Goal: Information Seeking & Learning: Learn about a topic

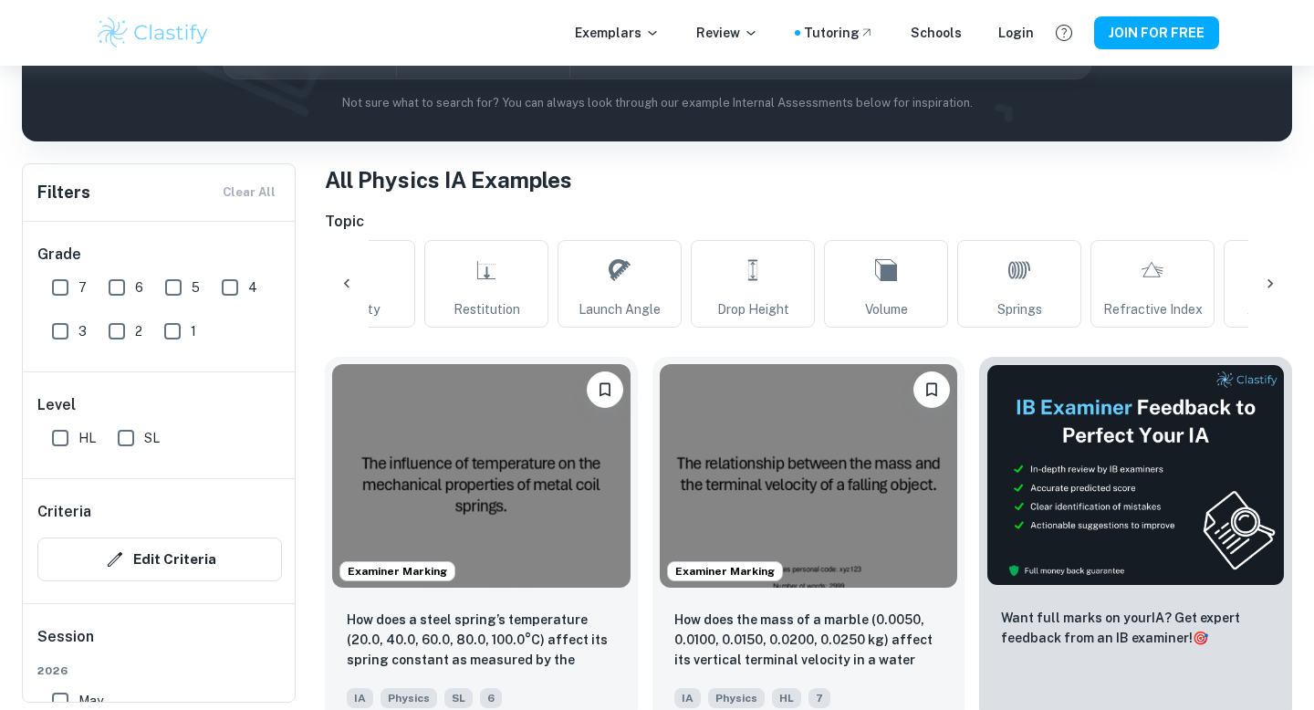
scroll to position [0, 1277]
click at [780, 297] on link "Drop Height" at bounding box center [752, 284] width 124 height 88
type input "Drop Height"
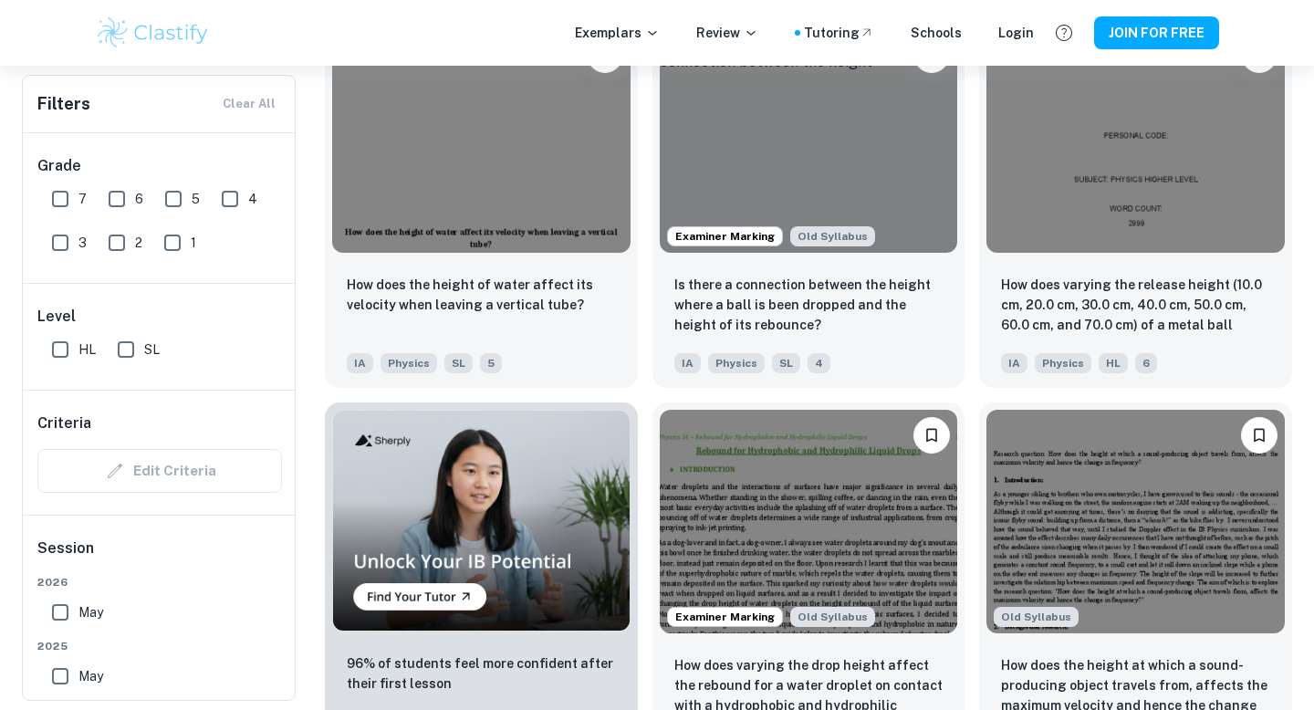
scroll to position [942, 0]
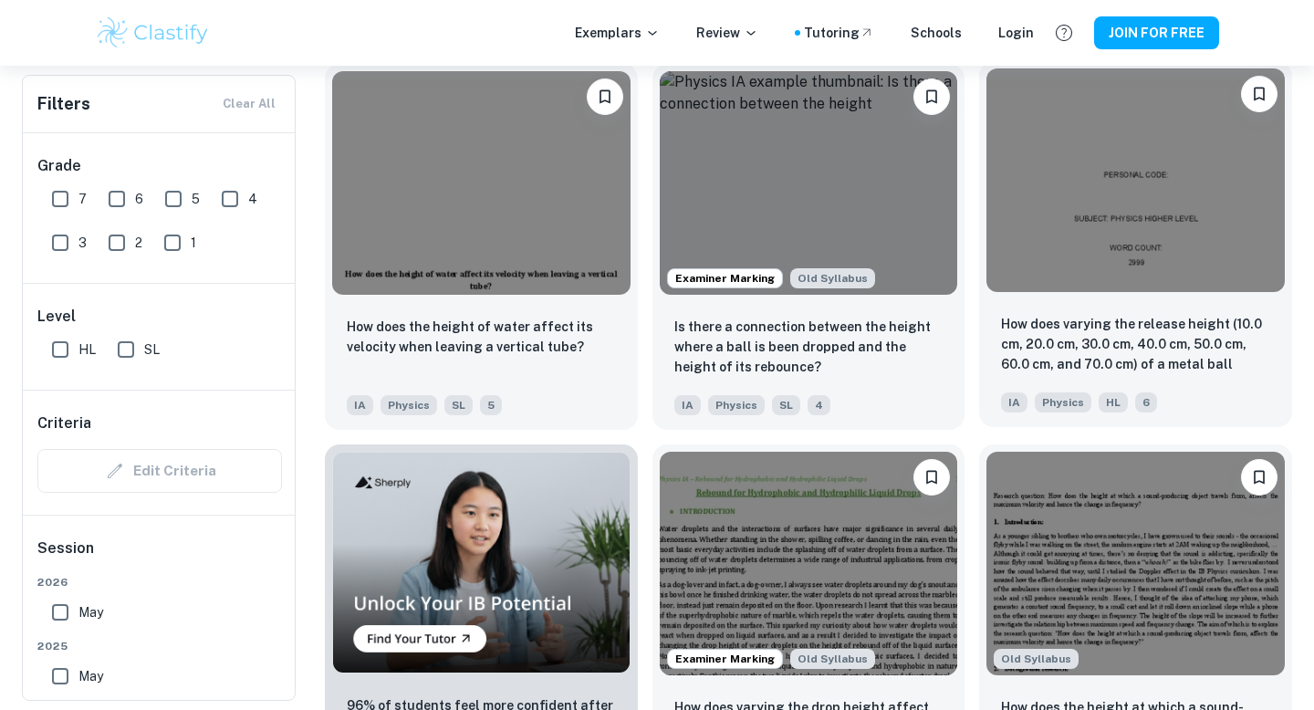
click at [1185, 247] on img at bounding box center [1135, 180] width 298 height 224
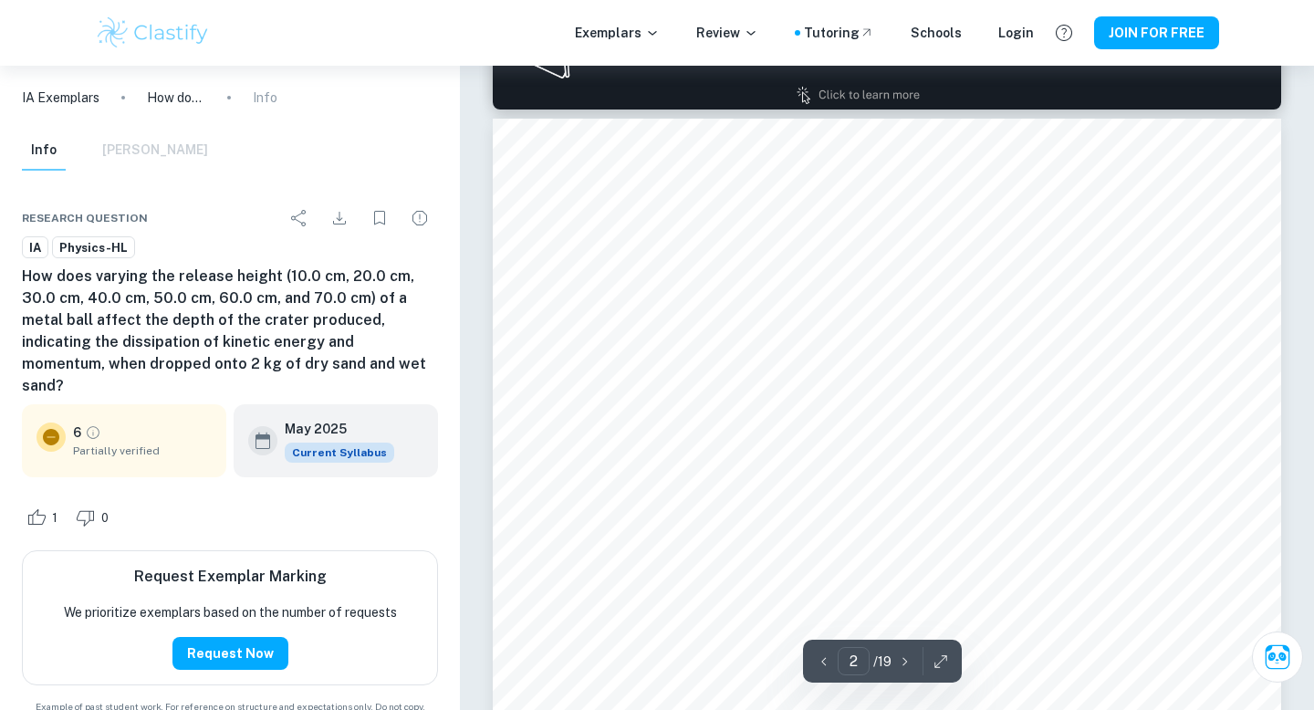
type input "1"
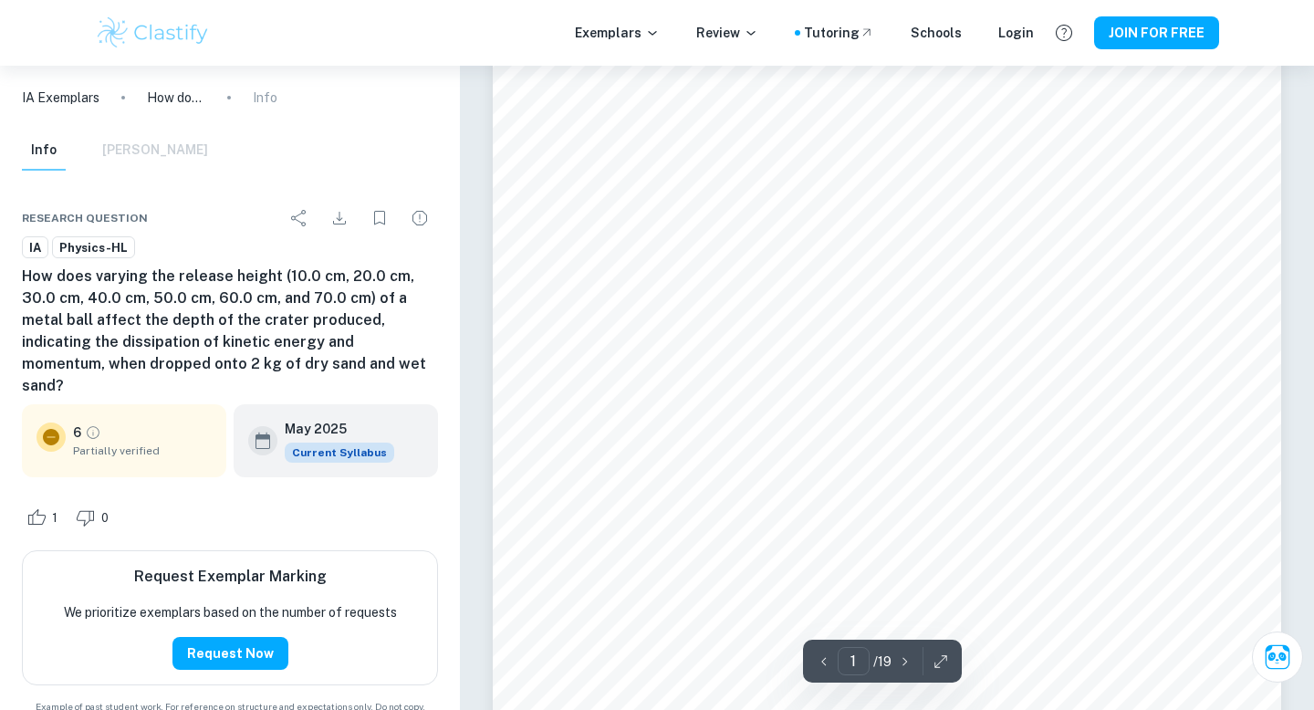
scroll to position [52, 0]
click at [165, 145] on div "Info Mark Scheme" at bounding box center [115, 150] width 186 height 40
click at [129, 147] on div "Info Mark Scheme" at bounding box center [115, 150] width 186 height 40
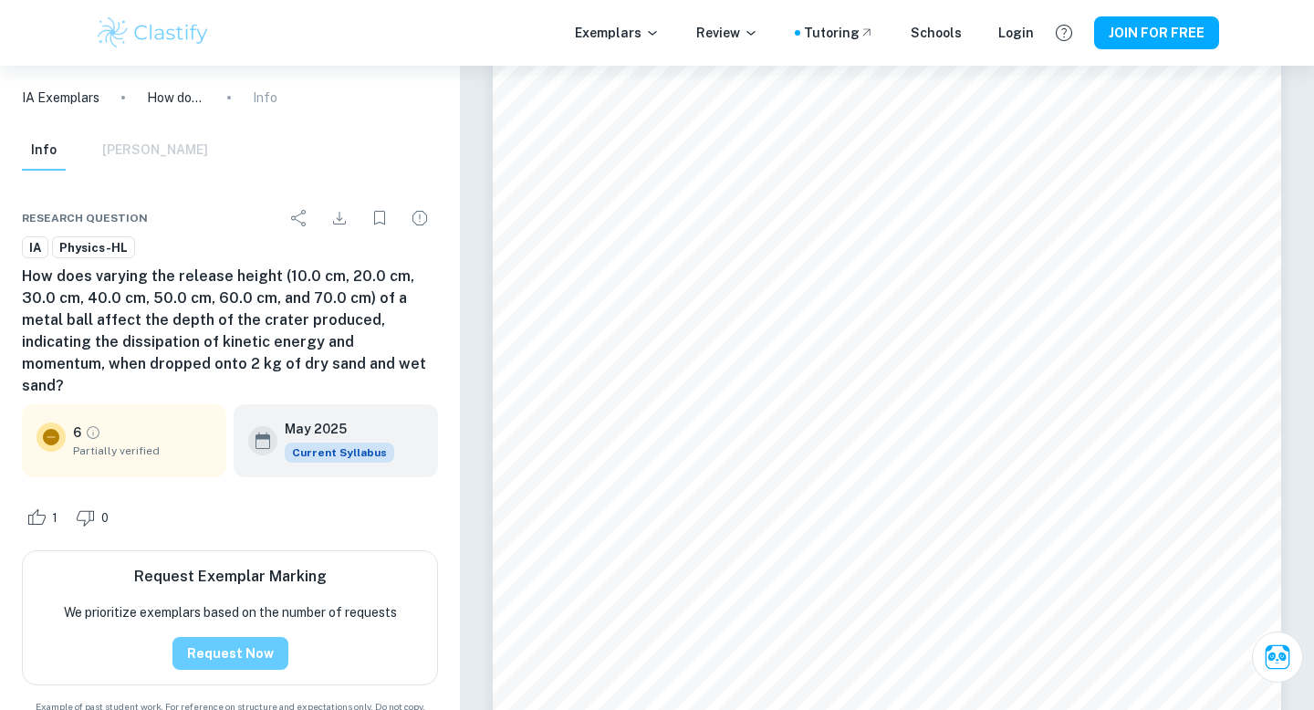
click at [228, 643] on button "Request Now" at bounding box center [230, 653] width 116 height 33
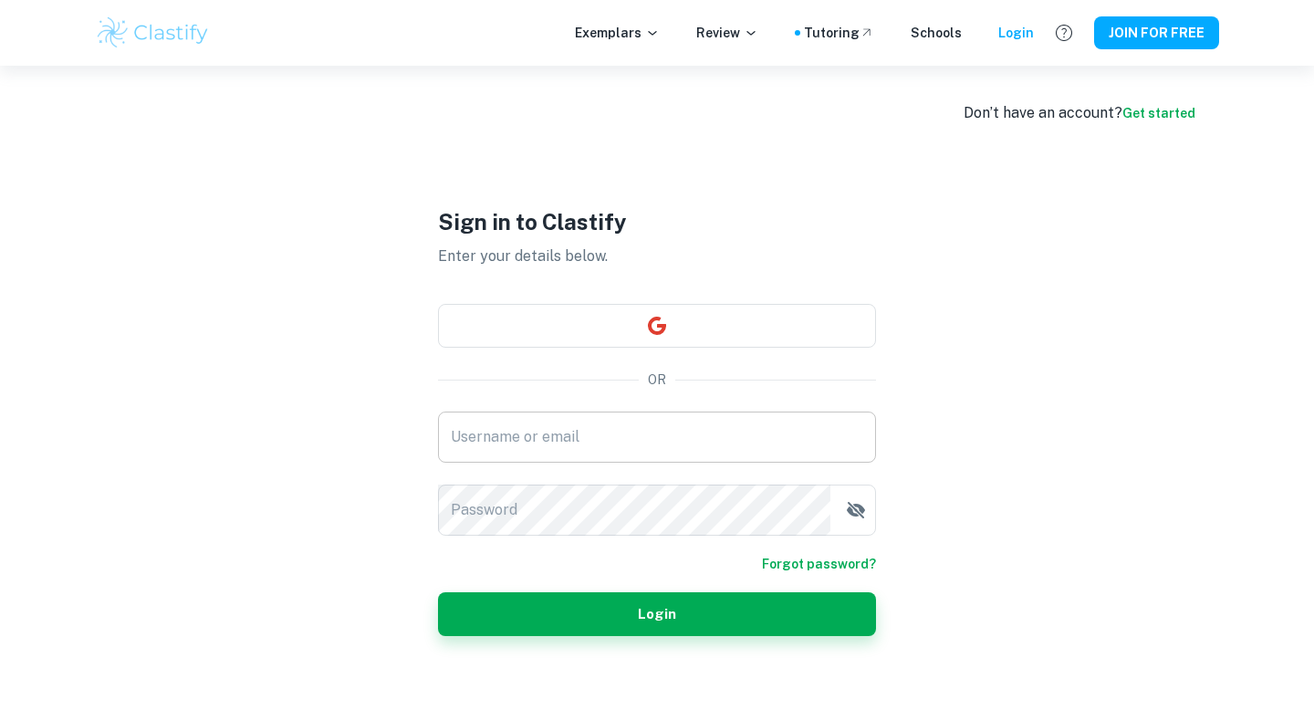
click at [692, 445] on input "Username or email" at bounding box center [657, 436] width 438 height 51
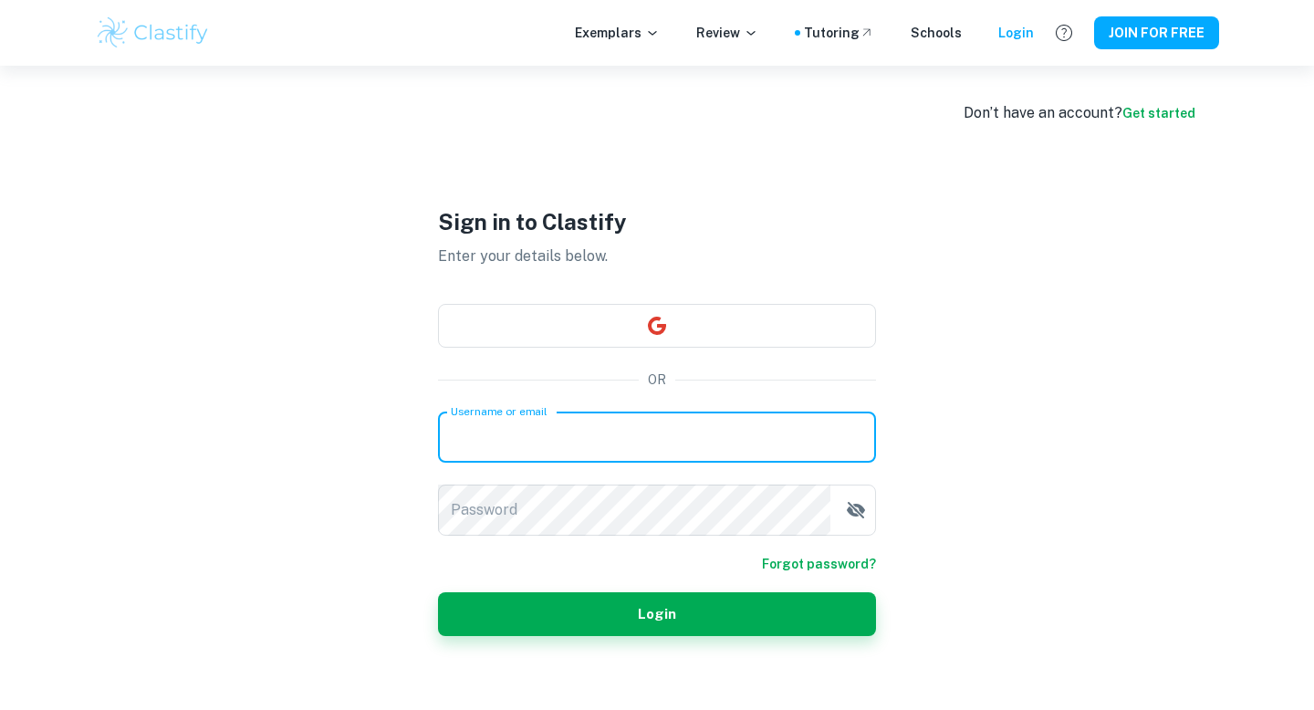
type input "ischroe19@gmail.com"
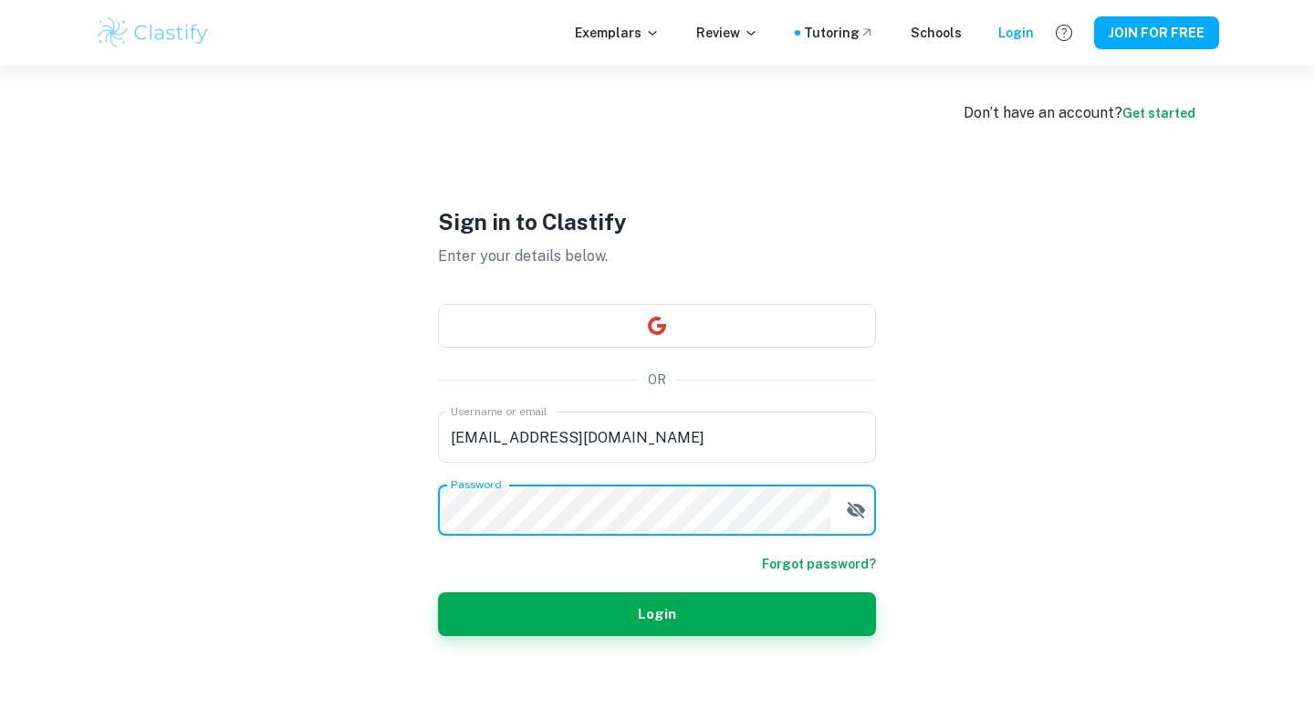
click at [438, 592] on button "Login" at bounding box center [657, 614] width 438 height 44
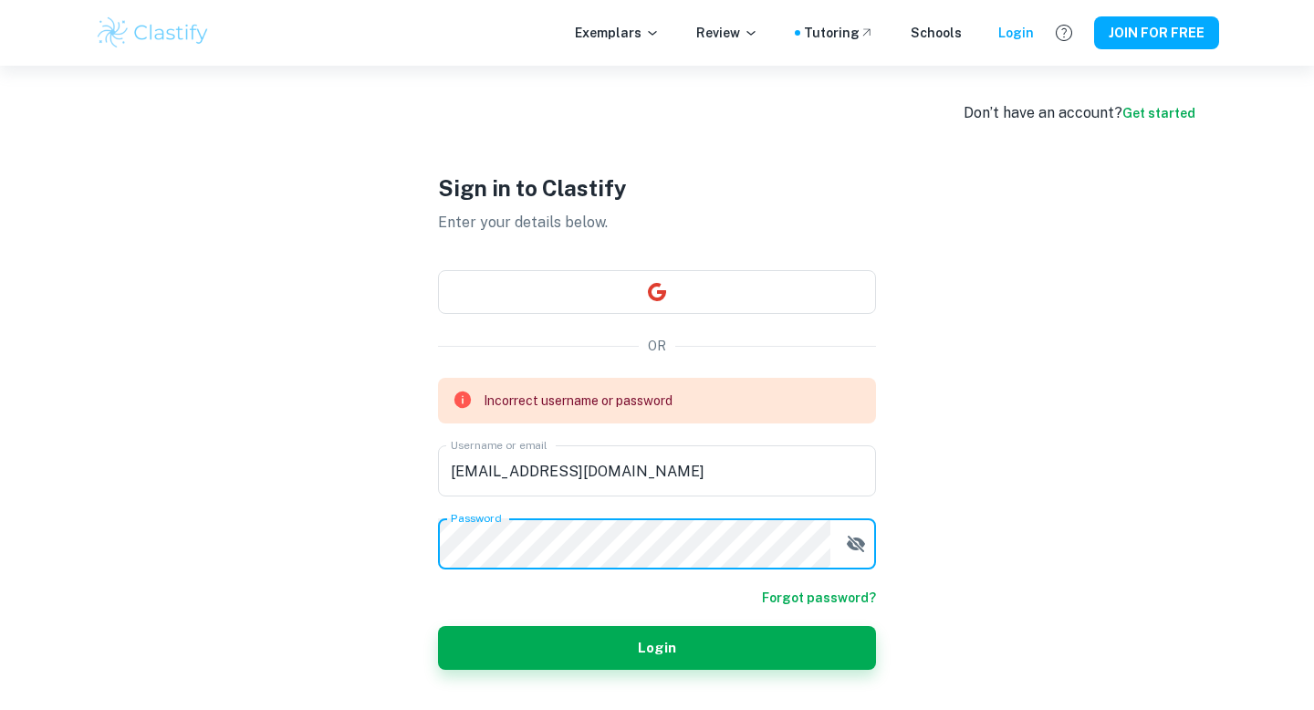
click at [714, 281] on div "Sign in to Clastify Enter your details below. OR Incorrect username or password…" at bounding box center [657, 421] width 438 height 710
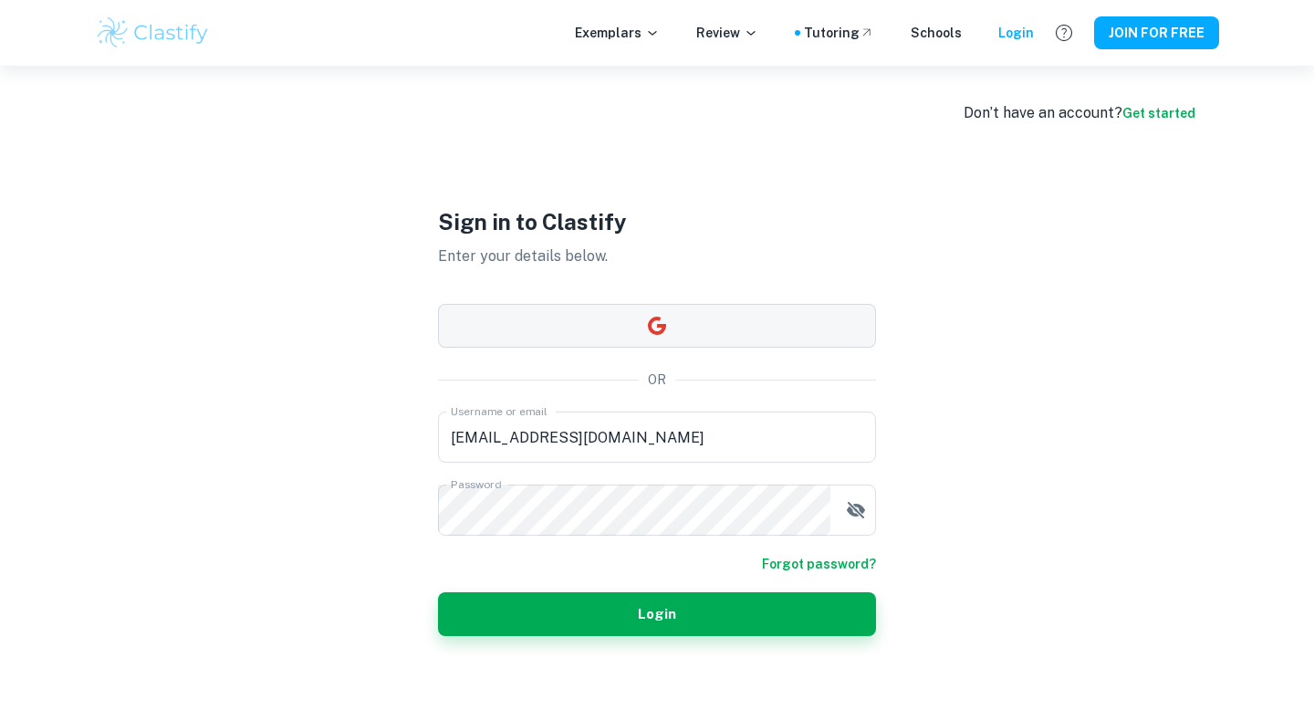
click at [702, 317] on button "button" at bounding box center [657, 326] width 438 height 44
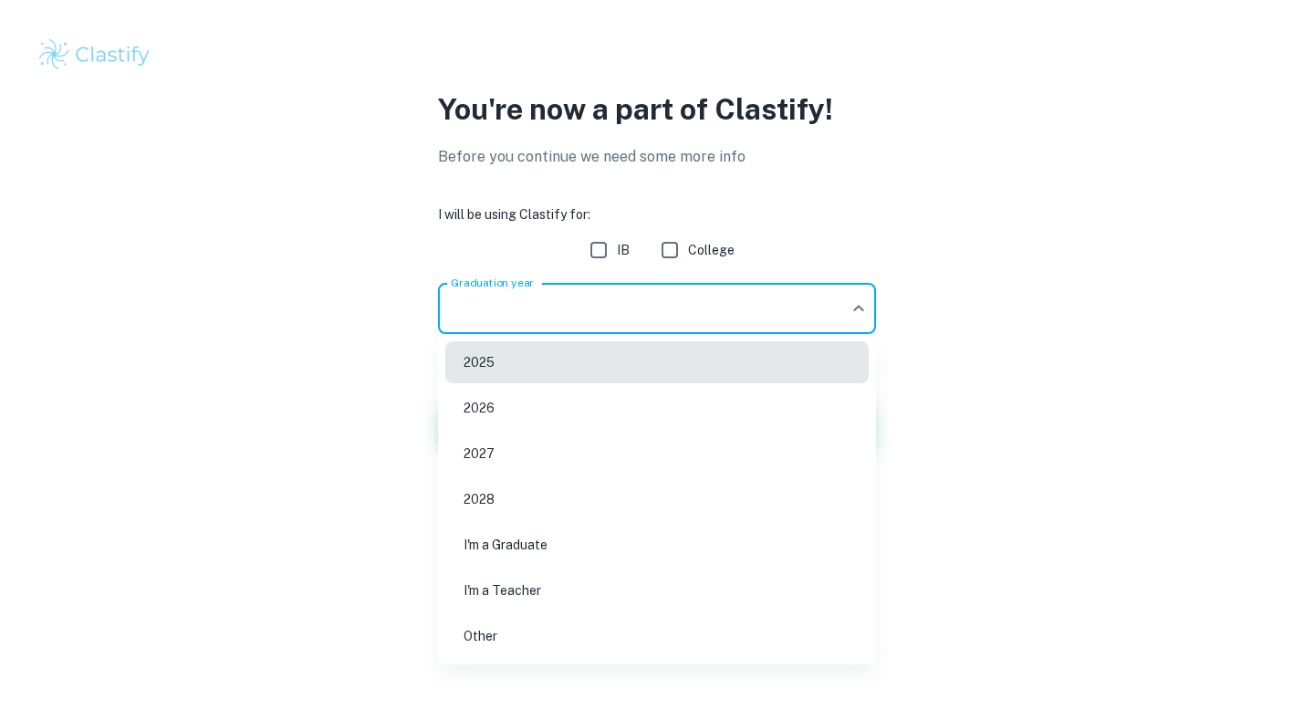
click at [700, 418] on li "2026" at bounding box center [656, 408] width 423 height 42
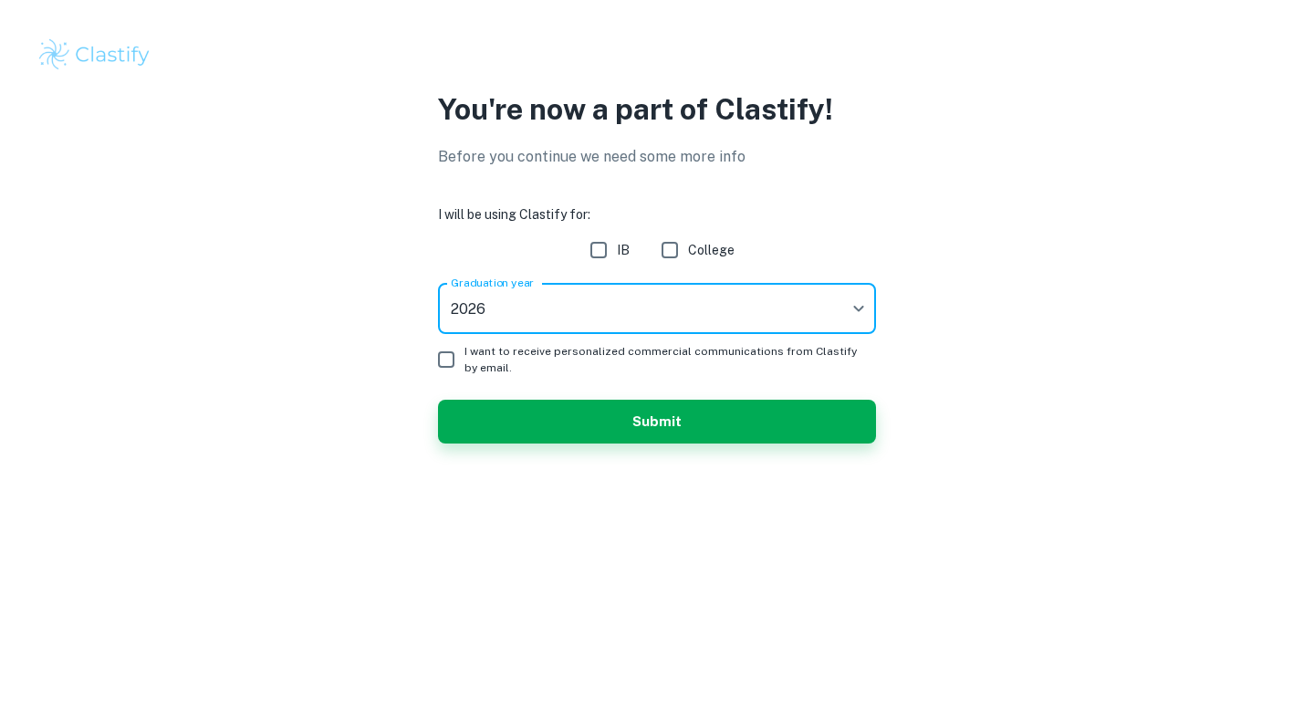
click at [615, 255] on input "IB" at bounding box center [598, 250] width 36 height 36
checkbox input "true"
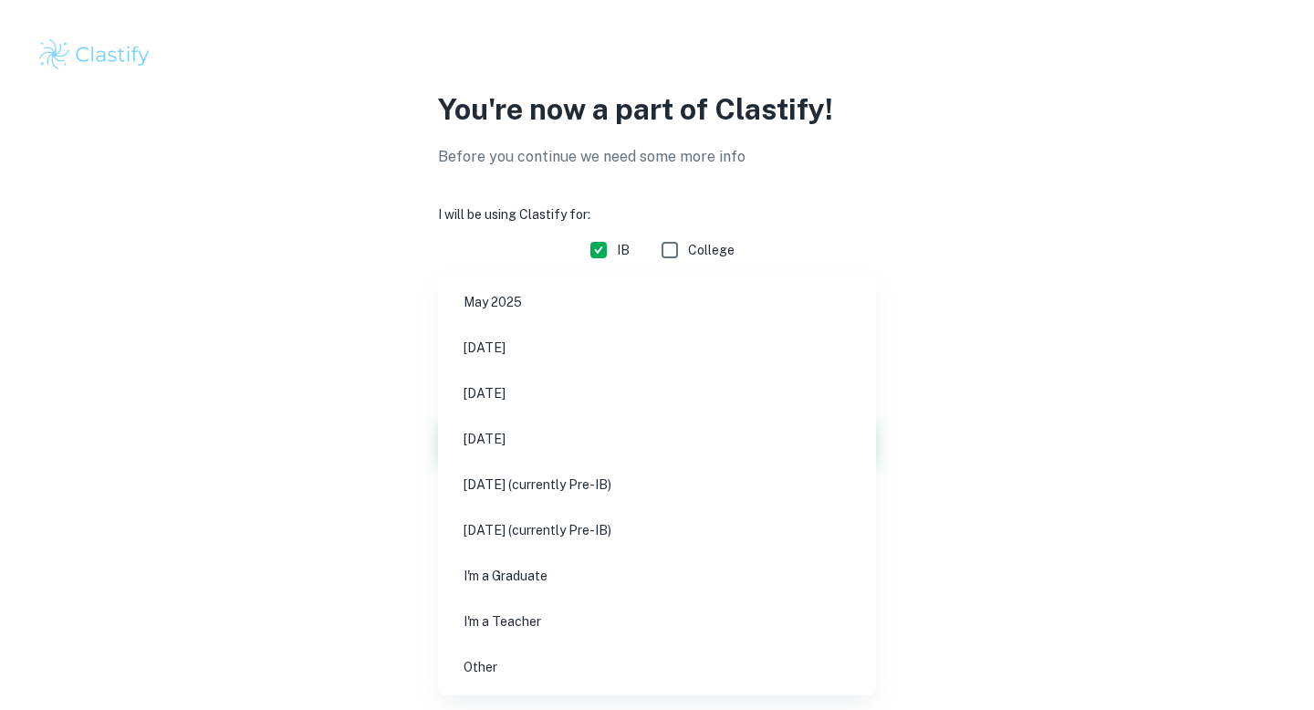
click at [621, 322] on body "We value your privacy We use cookies to enhance your browsing experience, serve…" at bounding box center [657, 355] width 1314 height 710
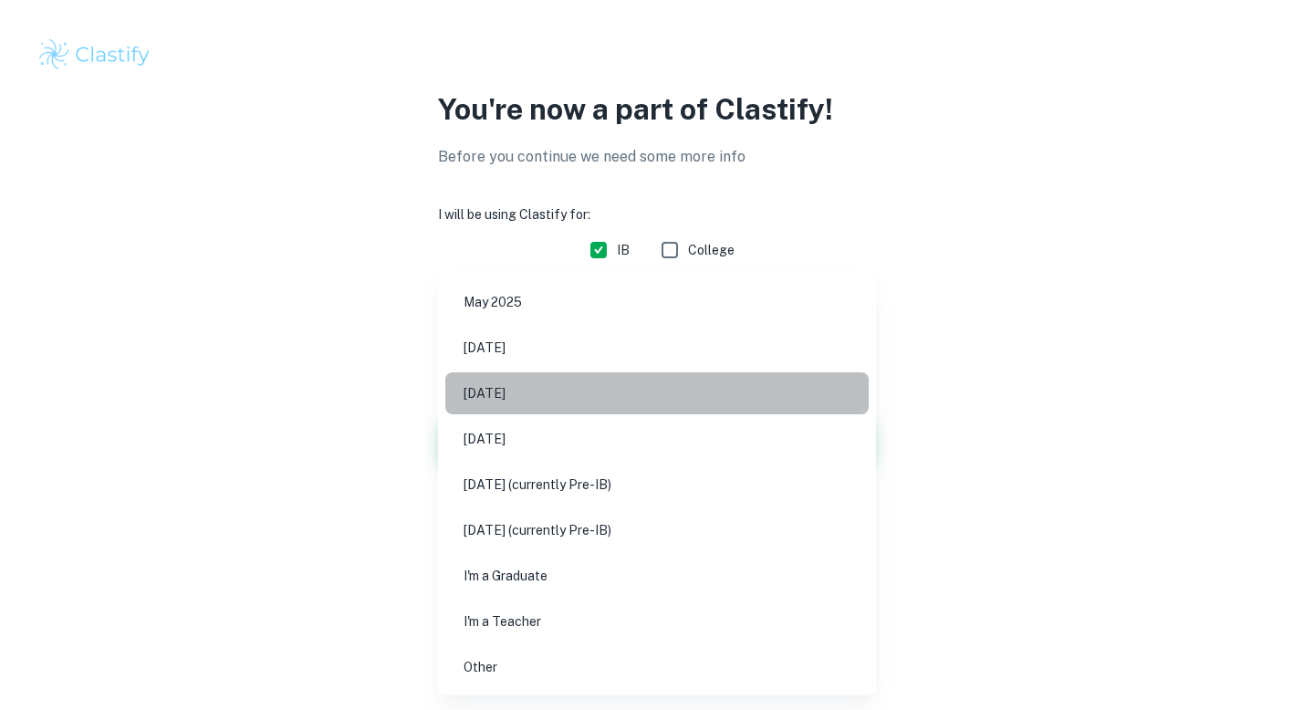
click at [612, 401] on li "[DATE]" at bounding box center [656, 393] width 423 height 42
type input "M26"
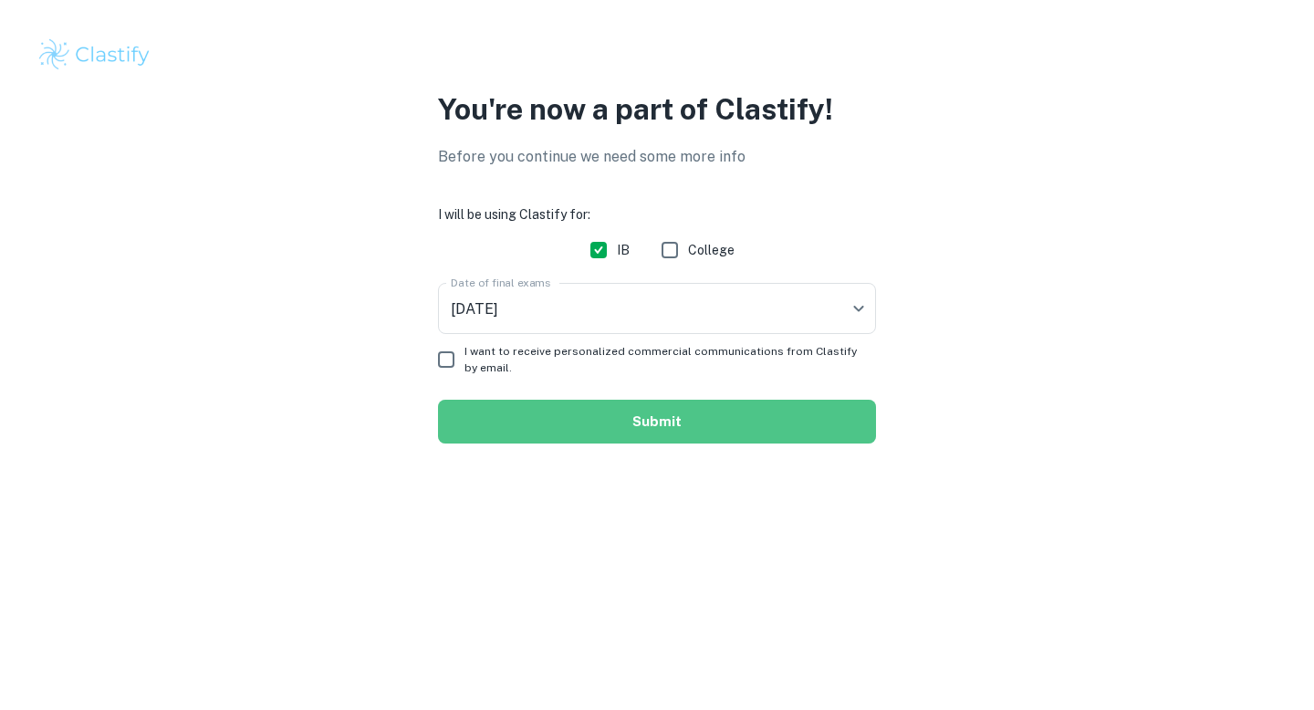
click at [627, 432] on button "Submit" at bounding box center [657, 422] width 438 height 44
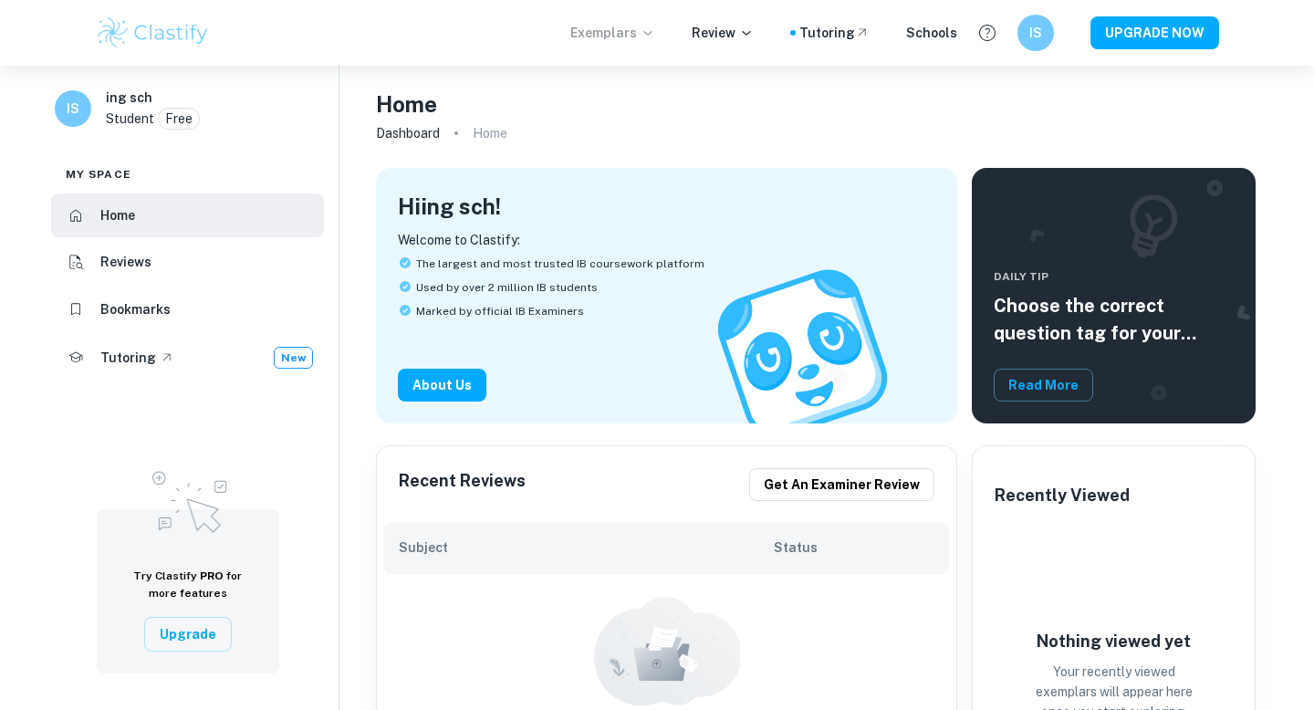
click at [644, 29] on p "Exemplars" at bounding box center [612, 33] width 85 height 20
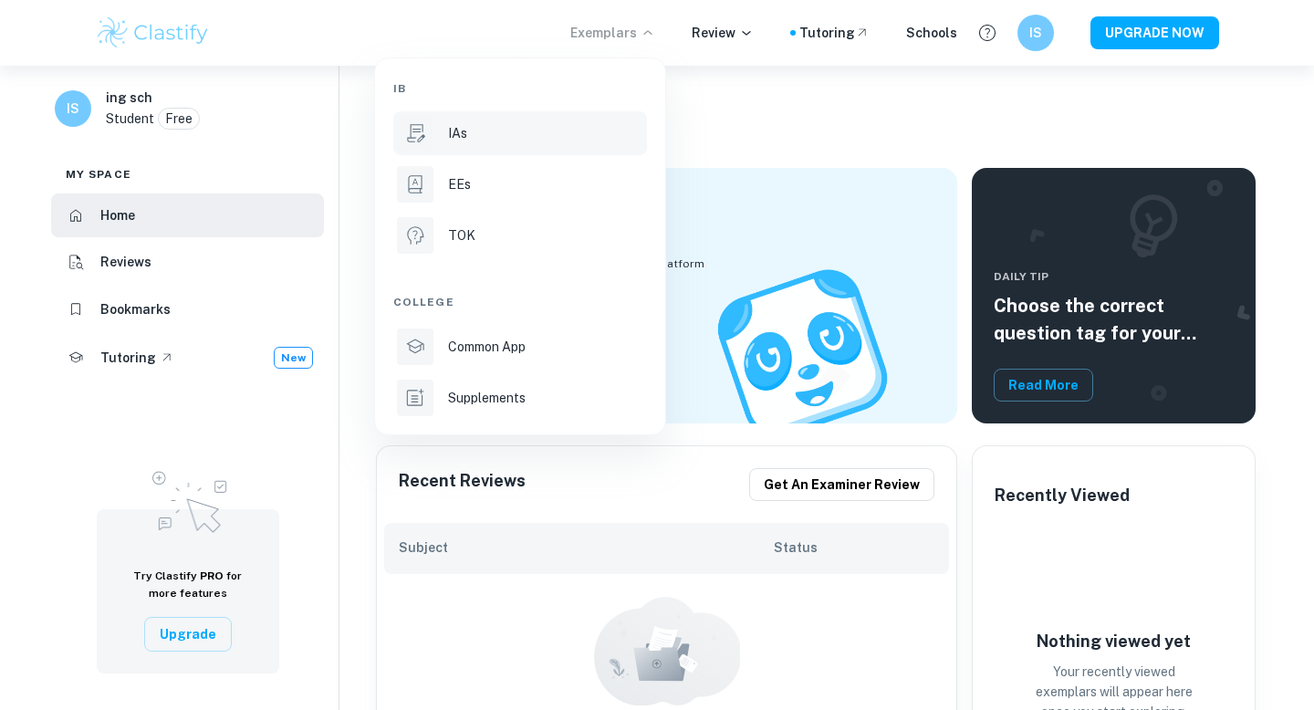
click at [500, 146] on li "IAs" at bounding box center [520, 133] width 254 height 44
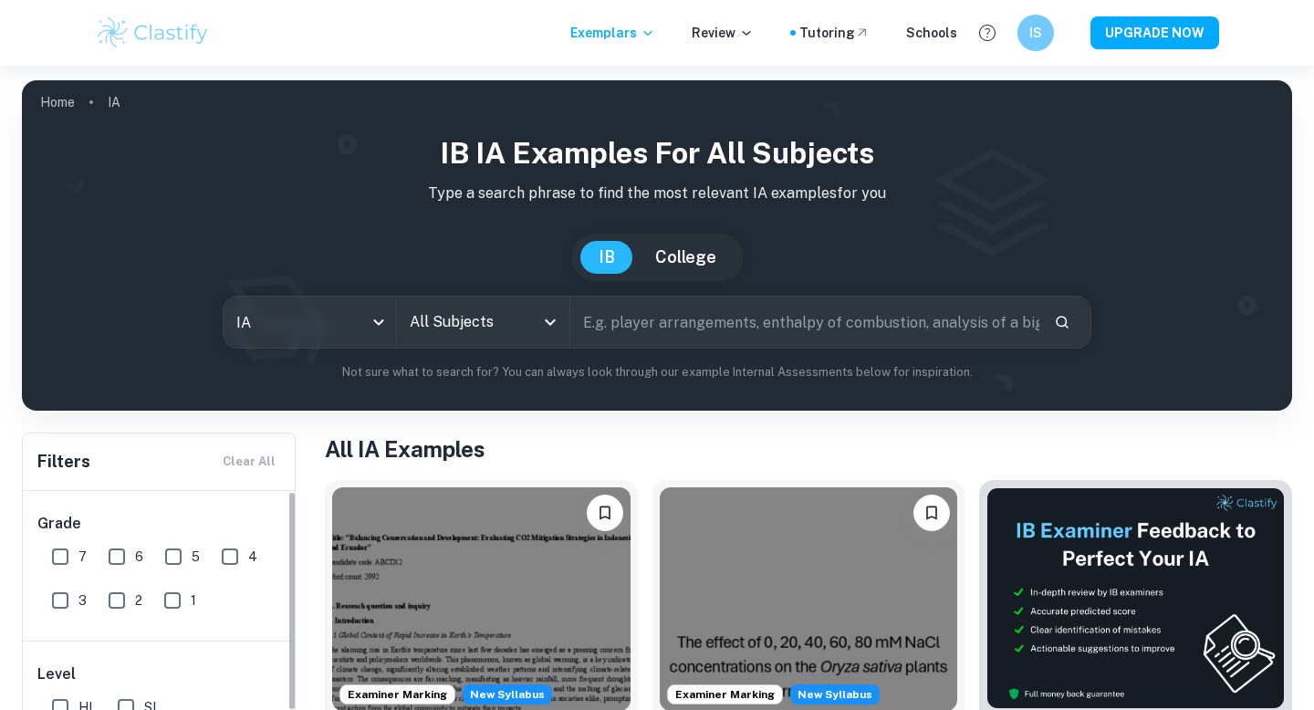
scroll to position [205, 0]
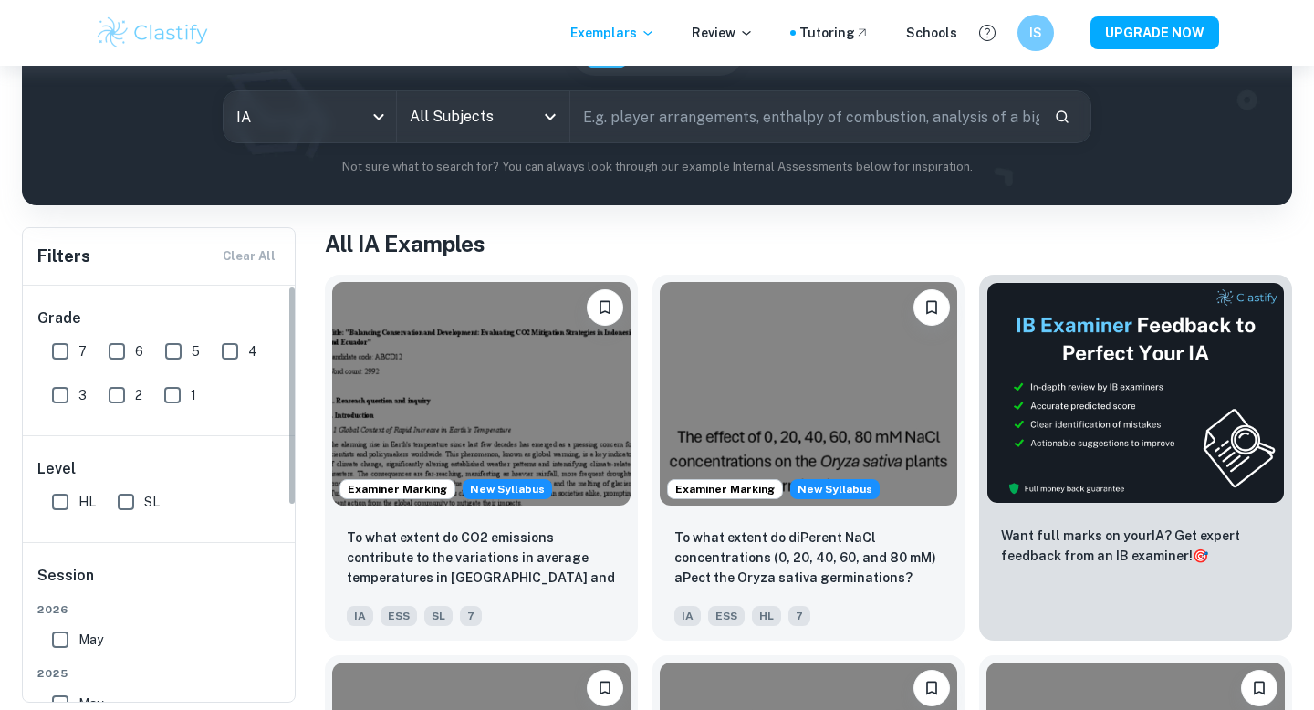
click at [120, 338] on input "6" at bounding box center [117, 351] width 36 height 36
checkbox input "true"
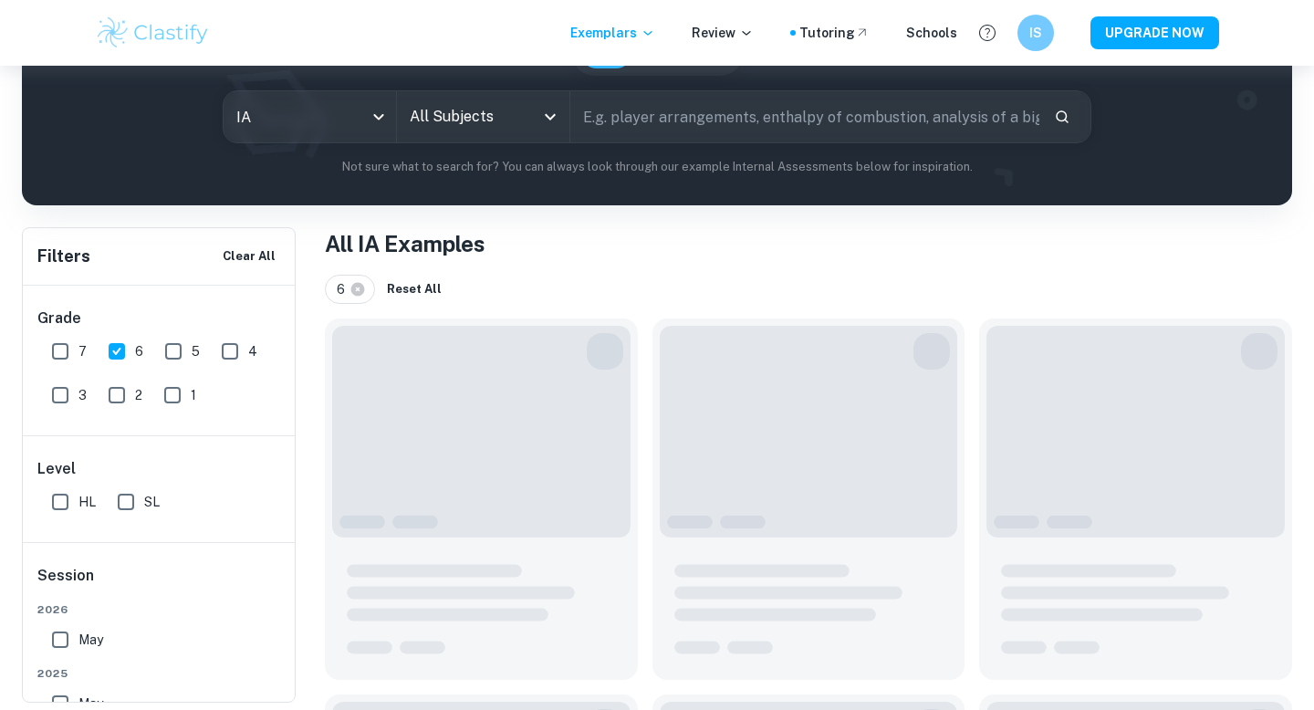
click at [68, 341] on input "7" at bounding box center [60, 351] width 36 height 36
checkbox input "true"
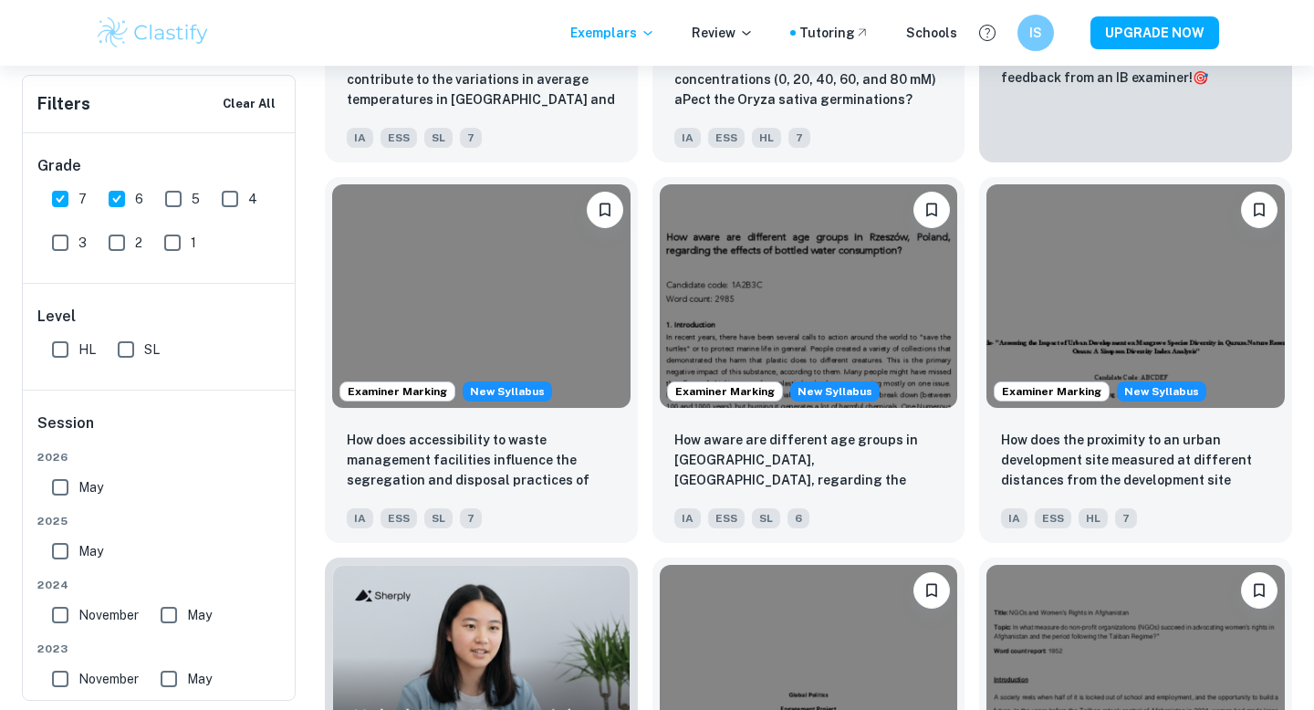
scroll to position [724, 0]
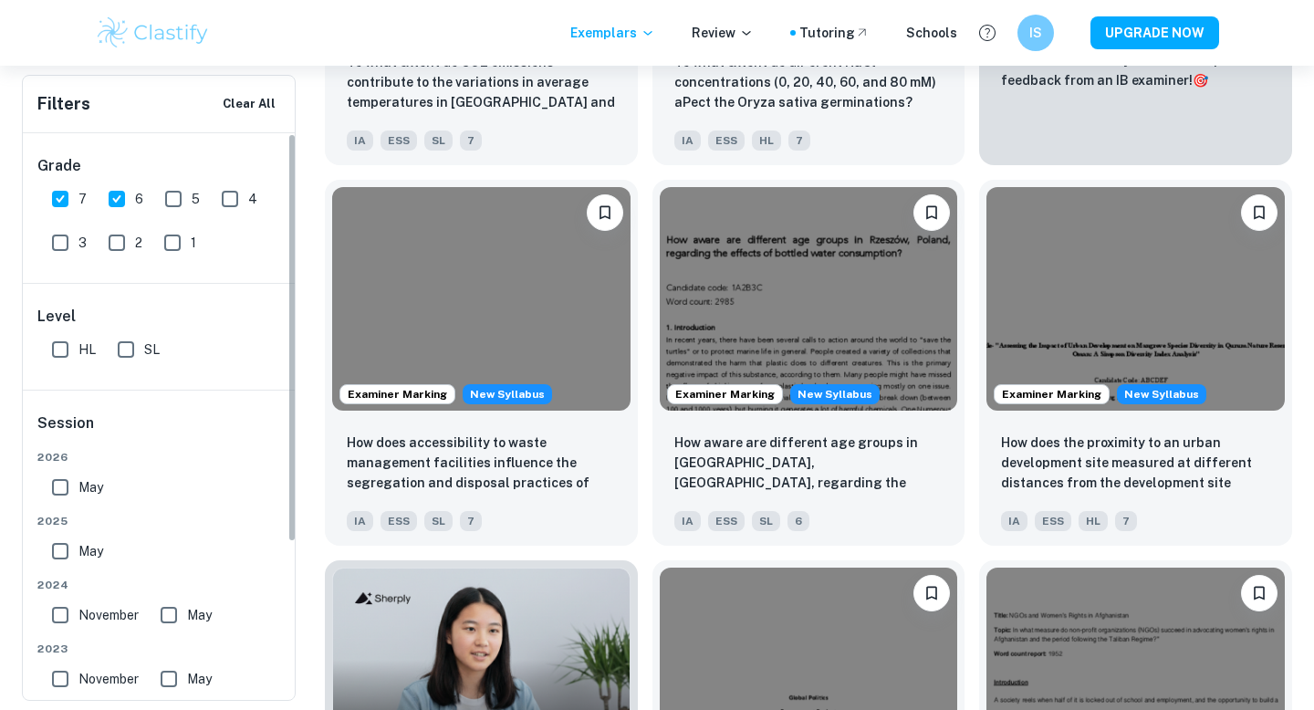
click at [73, 347] on input "HL" at bounding box center [60, 349] width 36 height 36
checkbox input "true"
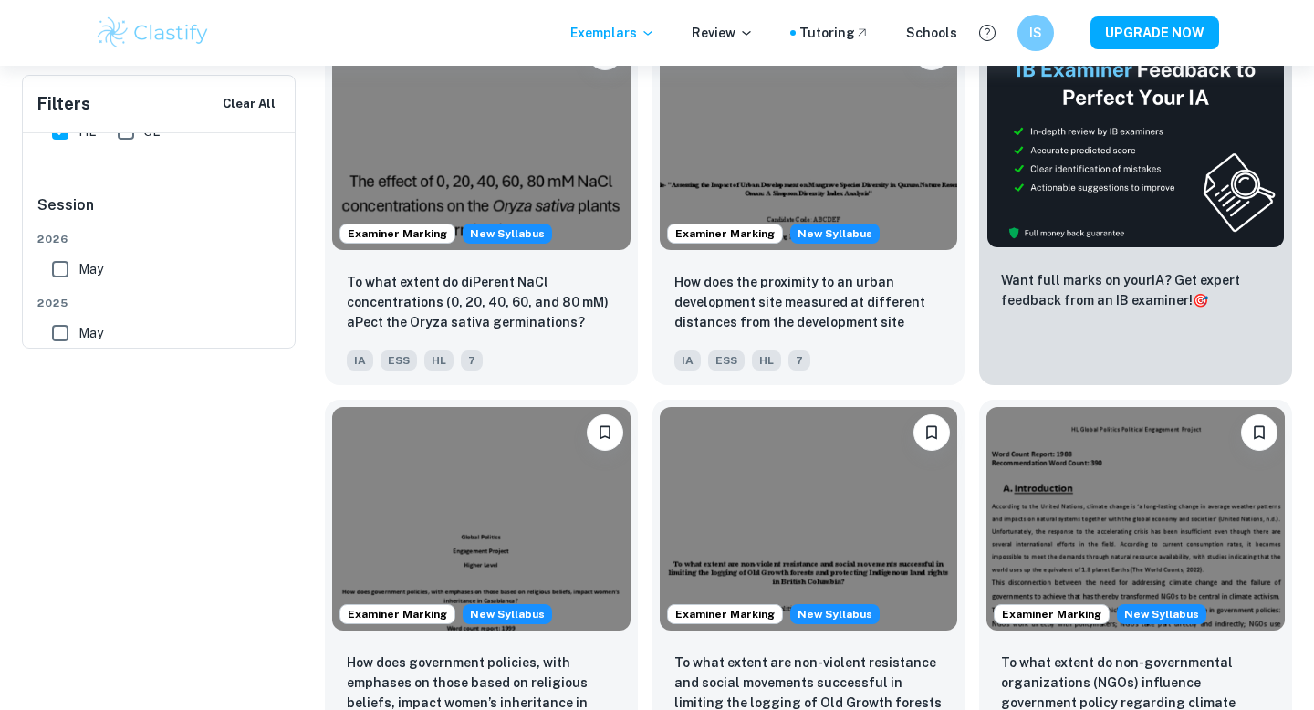
scroll to position [0, 0]
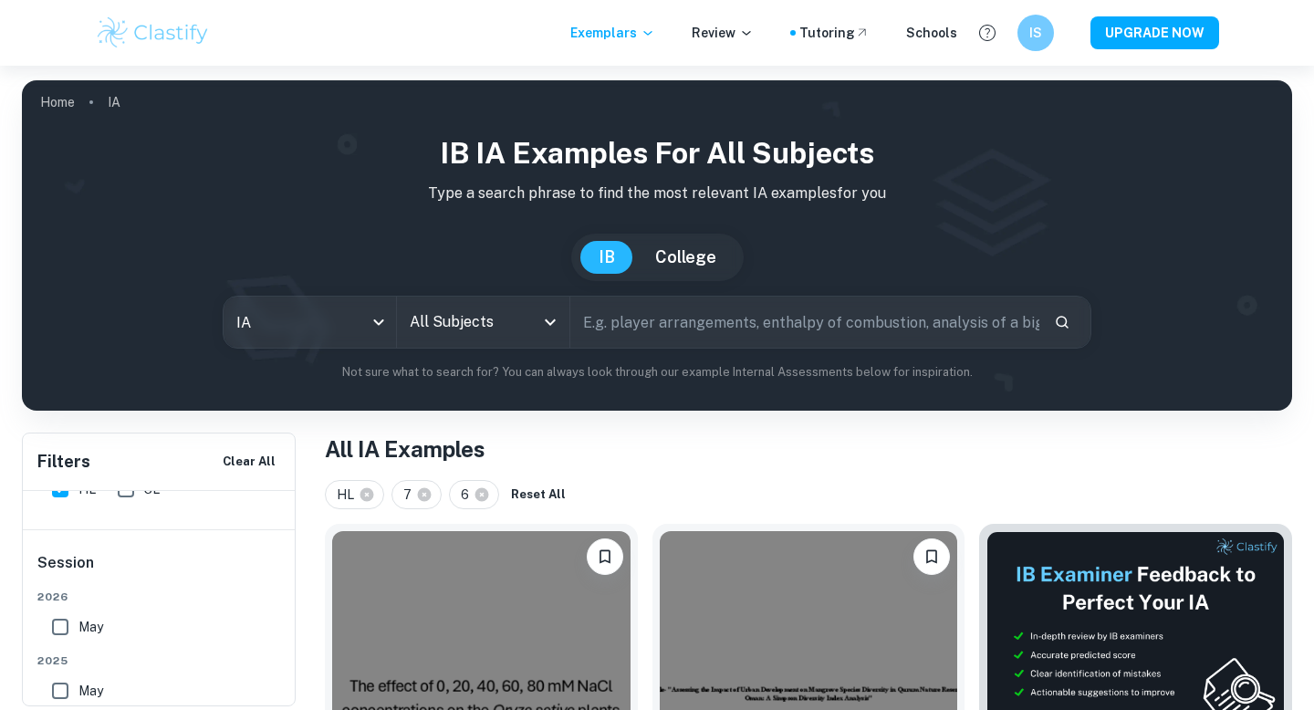
click at [700, 328] on input "text" at bounding box center [804, 322] width 469 height 51
click at [559, 322] on icon "Open" at bounding box center [550, 322] width 22 height 22
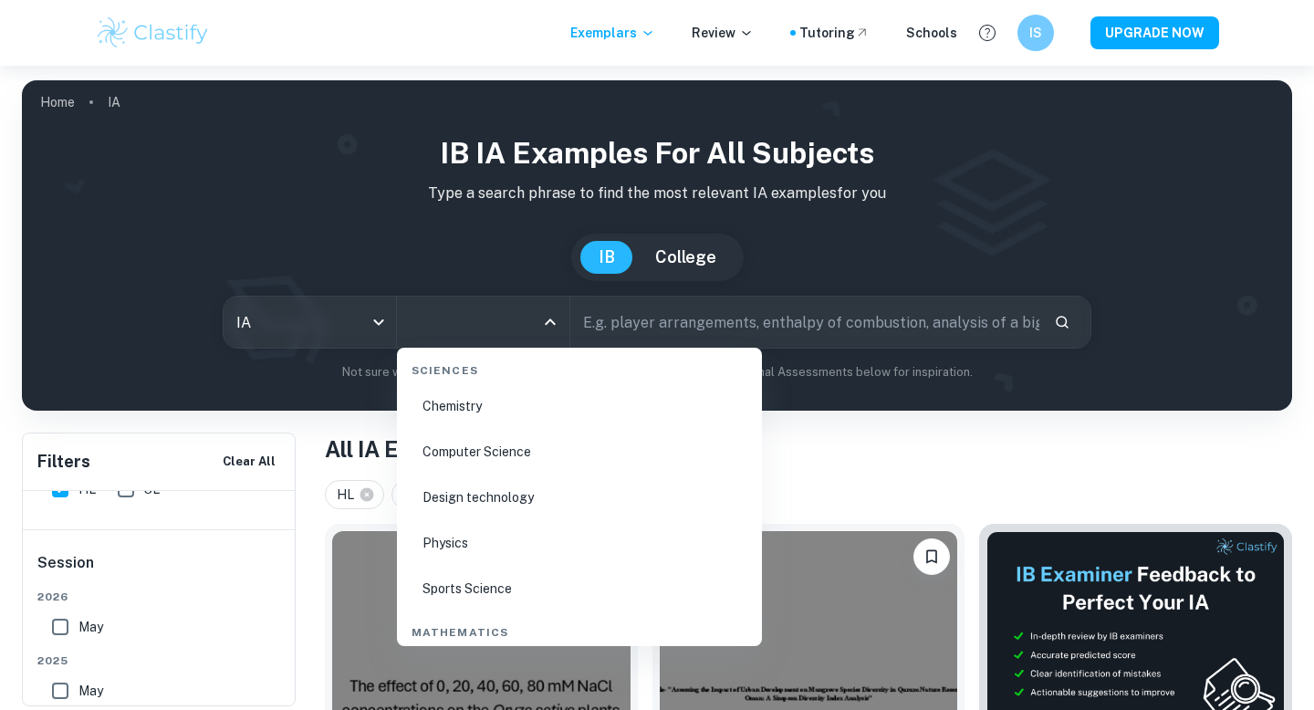
scroll to position [2894, 0]
click at [440, 540] on li "Physics" at bounding box center [579, 544] width 350 height 42
type input "Physics"
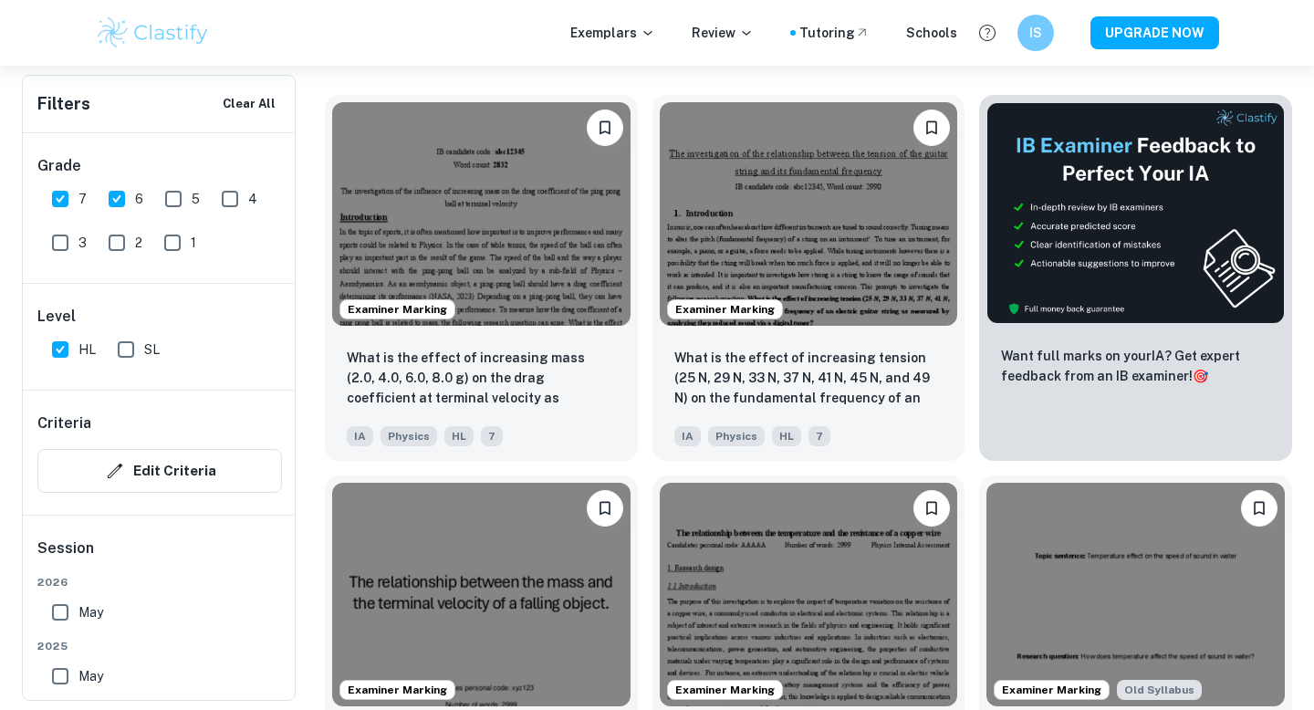
scroll to position [568, 0]
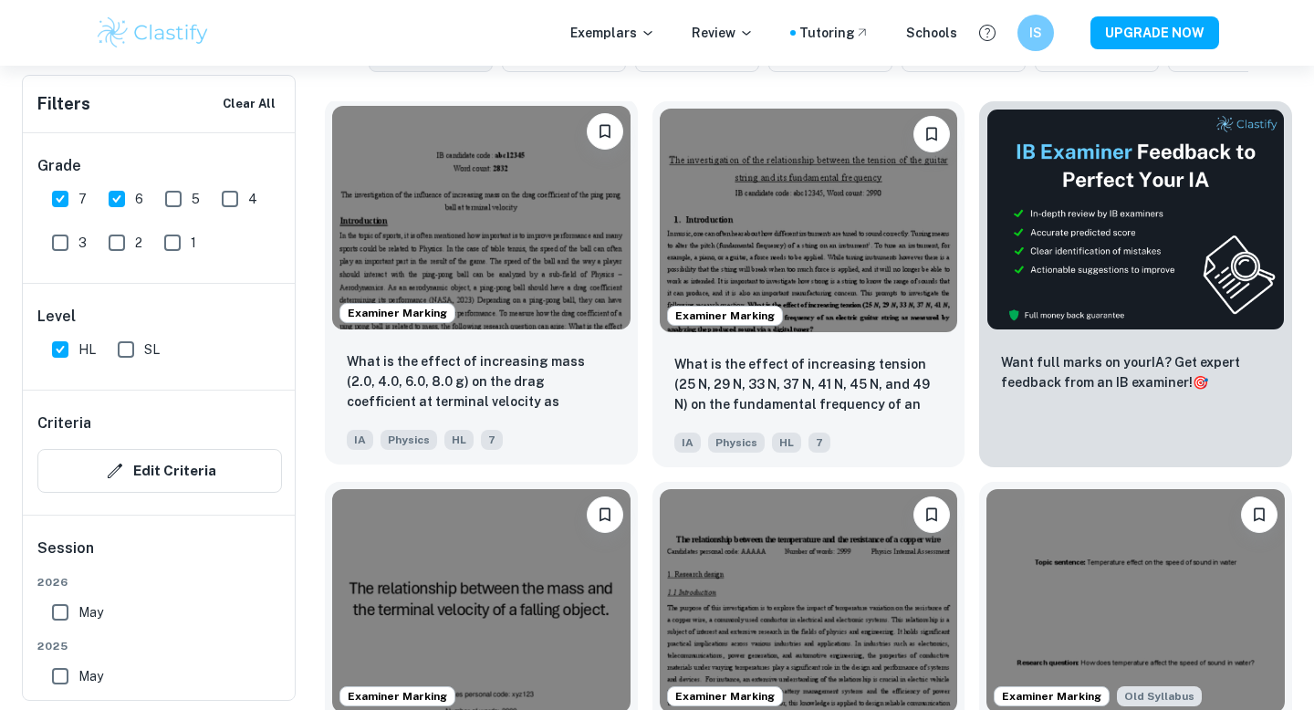
click at [613, 422] on div "What is the effect of increasing mass (2.0, 4.0, 6.0, 8.0 g) on the drag coeffi…" at bounding box center [481, 401] width 313 height 128
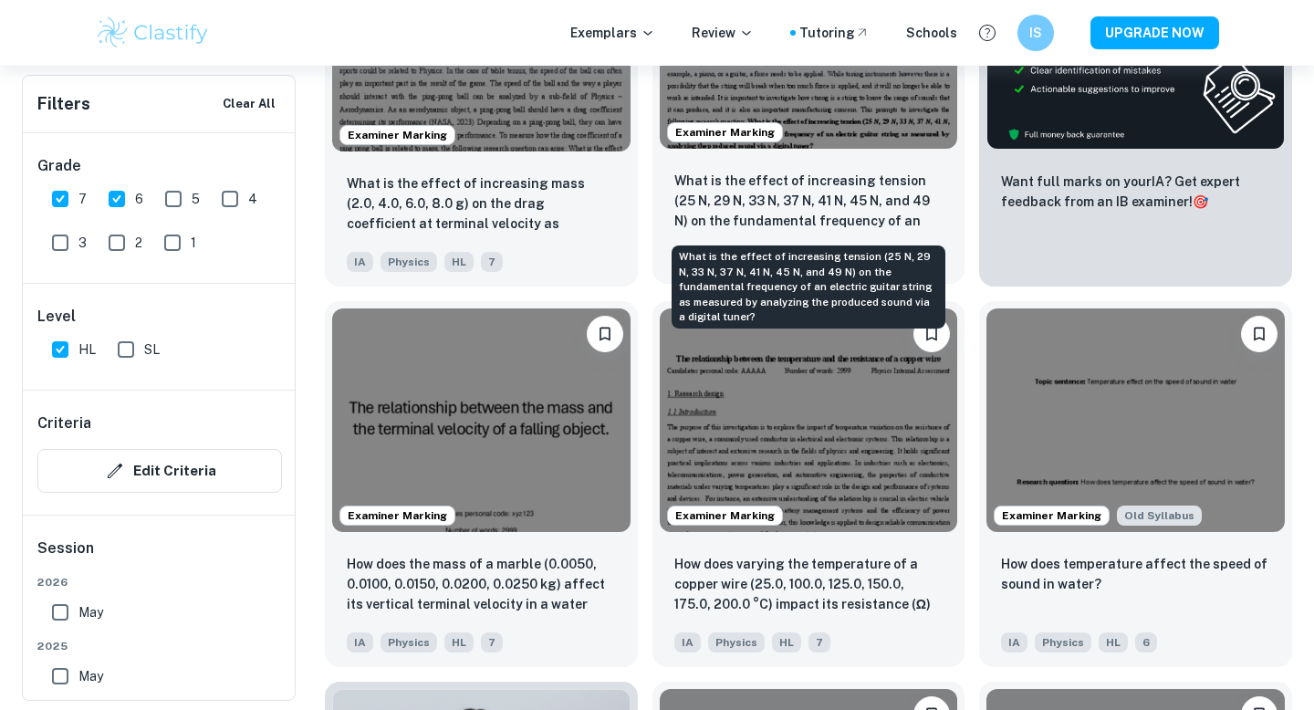
scroll to position [751, 0]
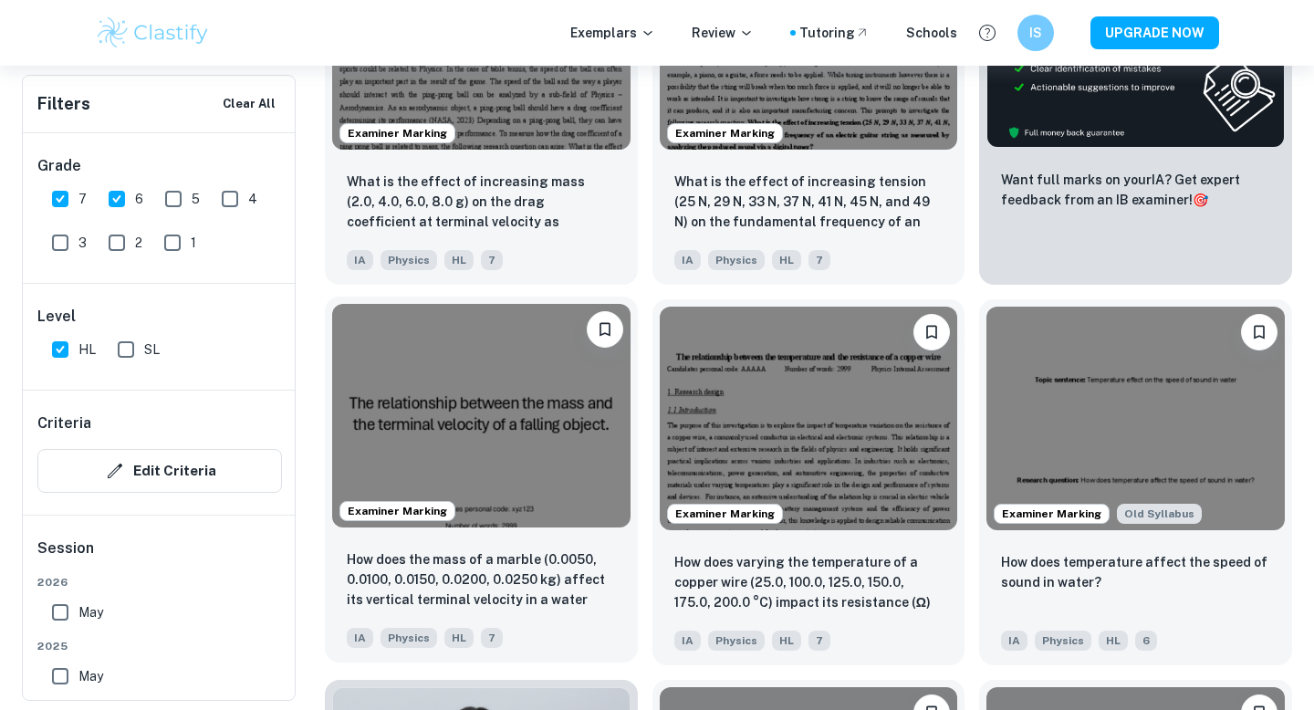
click at [496, 454] on img at bounding box center [481, 416] width 298 height 224
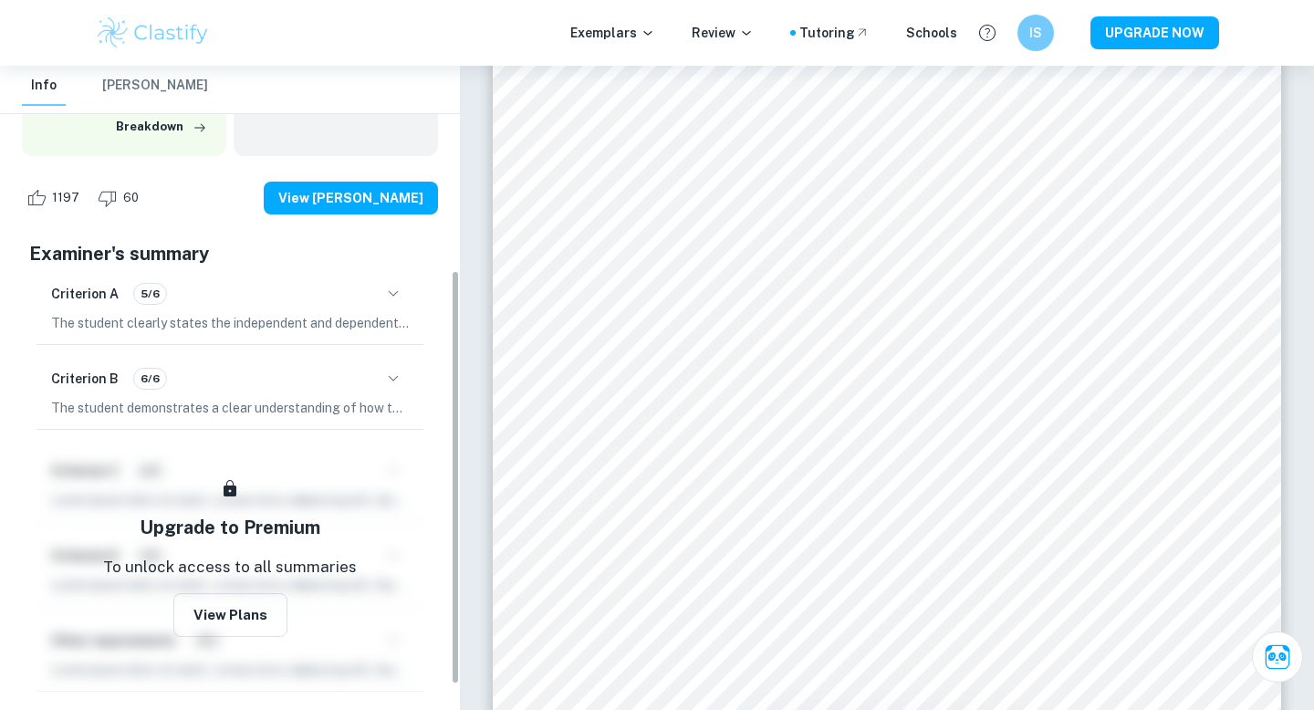
scroll to position [276, 0]
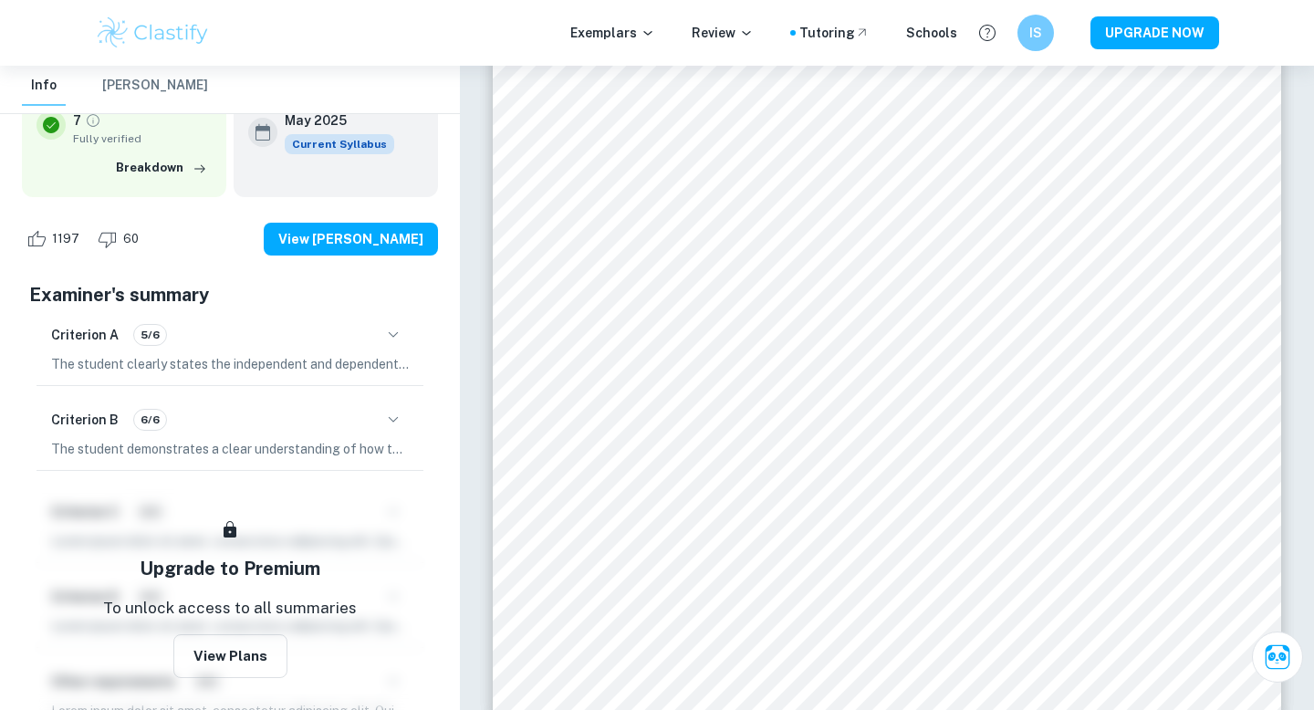
click at [387, 346] on button "button" at bounding box center [393, 334] width 31 height 31
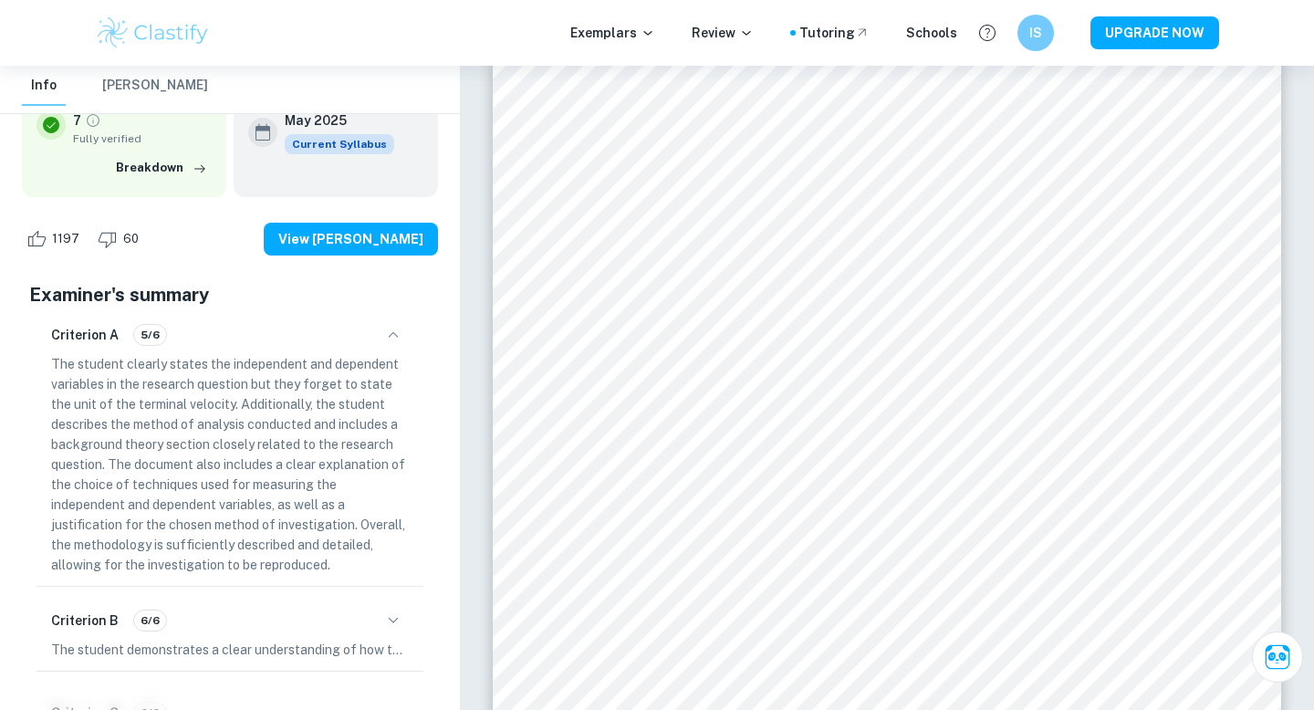
click at [395, 330] on icon "button" at bounding box center [393, 335] width 22 height 22
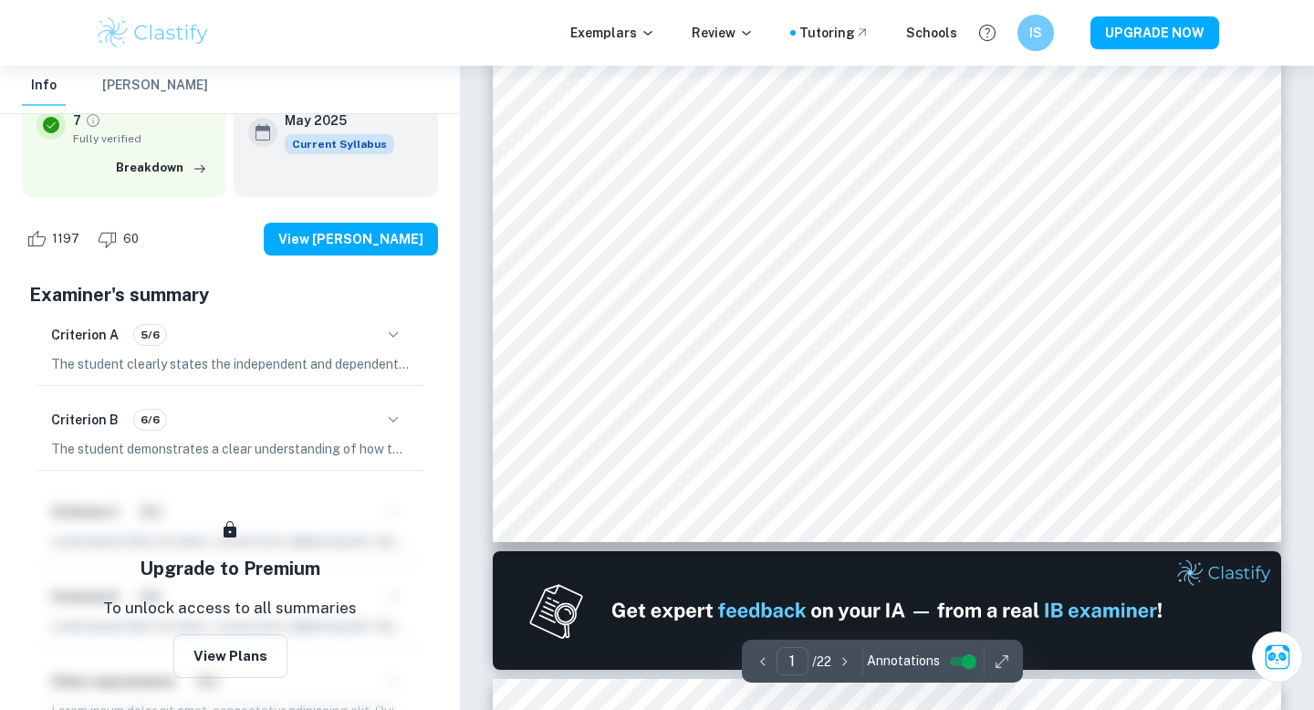
scroll to position [0, 0]
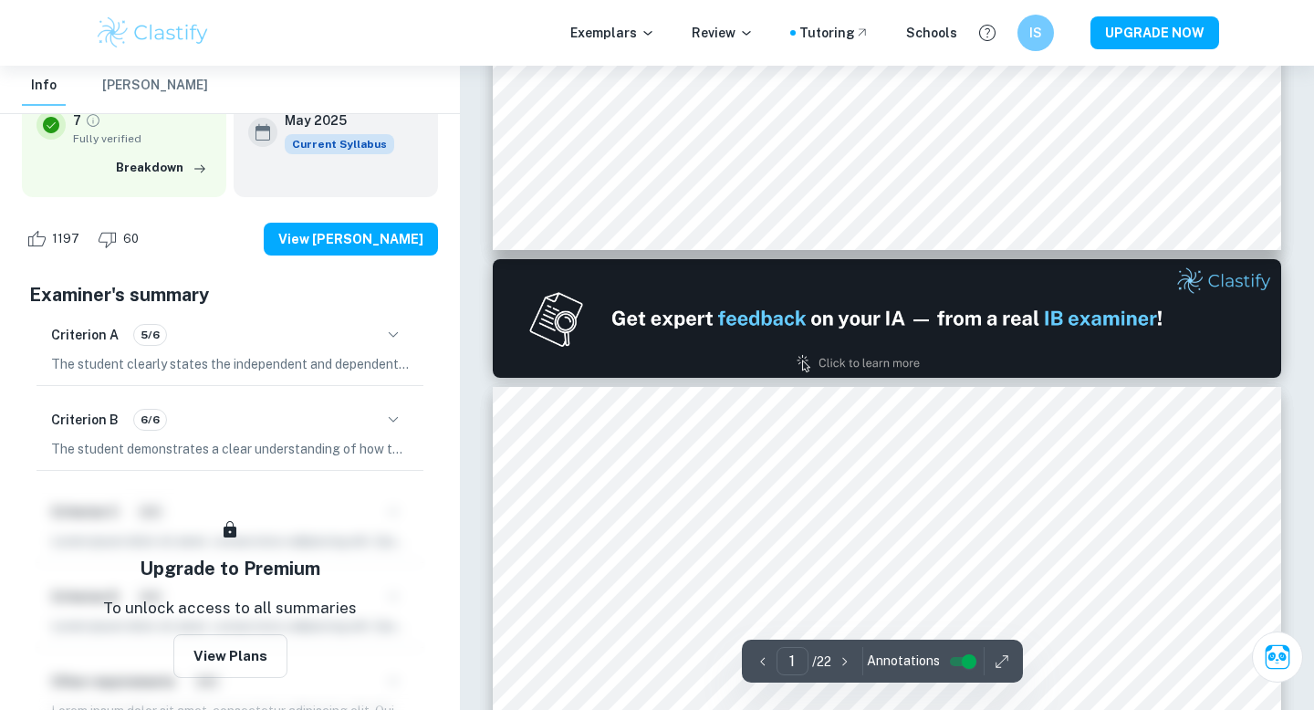
type input "2"
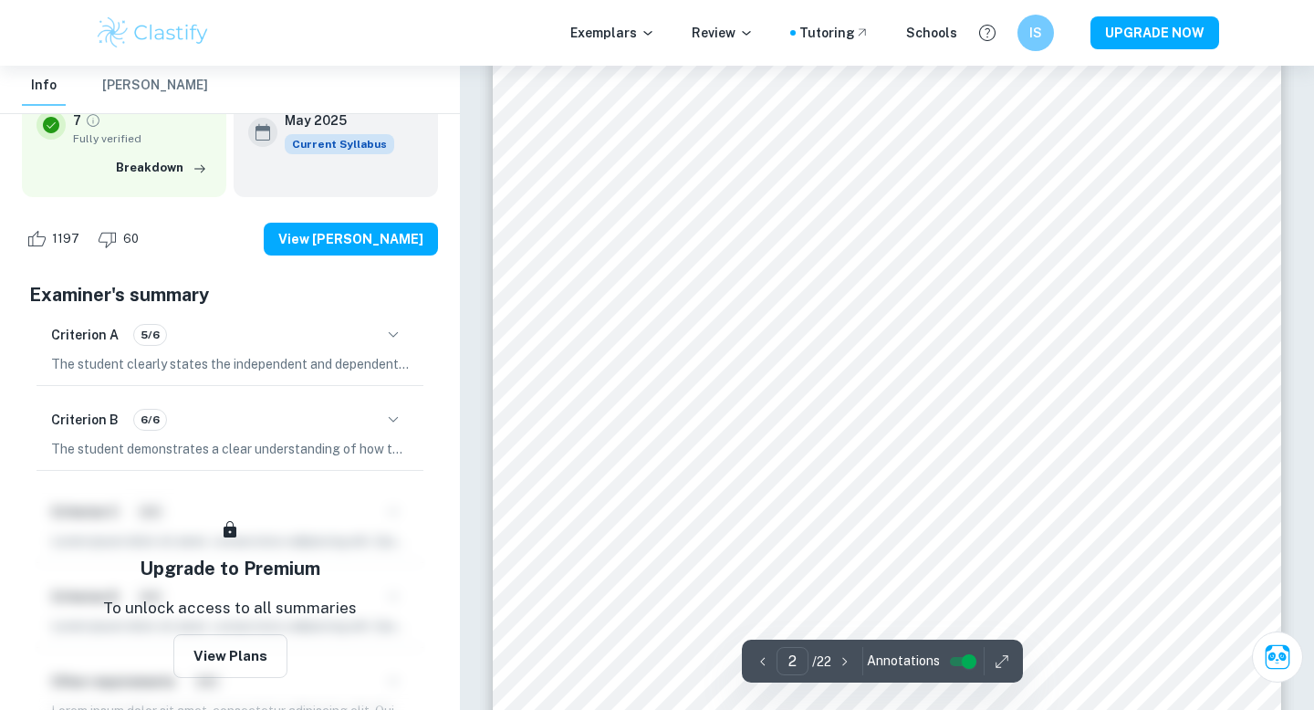
scroll to position [1640, 0]
